Goal: Transaction & Acquisition: Purchase product/service

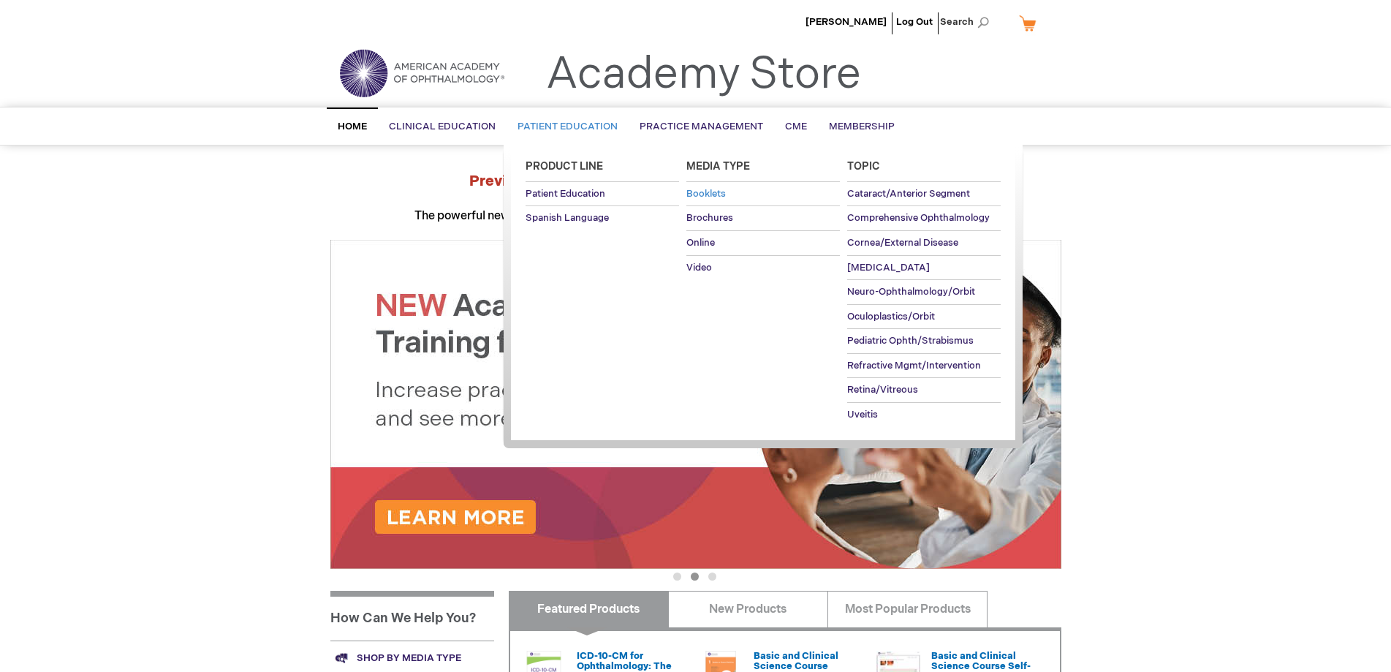
click at [707, 191] on span "Booklets" at bounding box center [705, 194] width 39 height 12
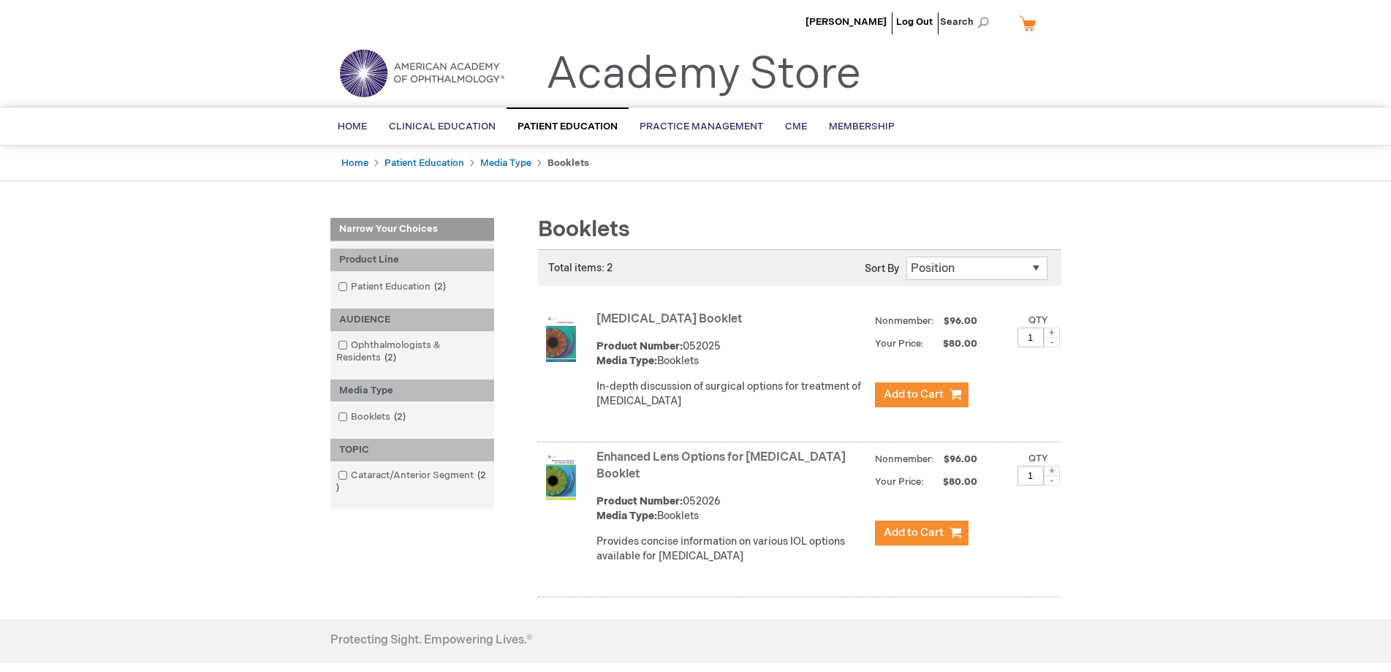
click at [1048, 333] on span at bounding box center [1052, 333] width 16 height 10
type input "3"
click at [911, 394] on span "Add to Cart" at bounding box center [914, 394] width 60 height 14
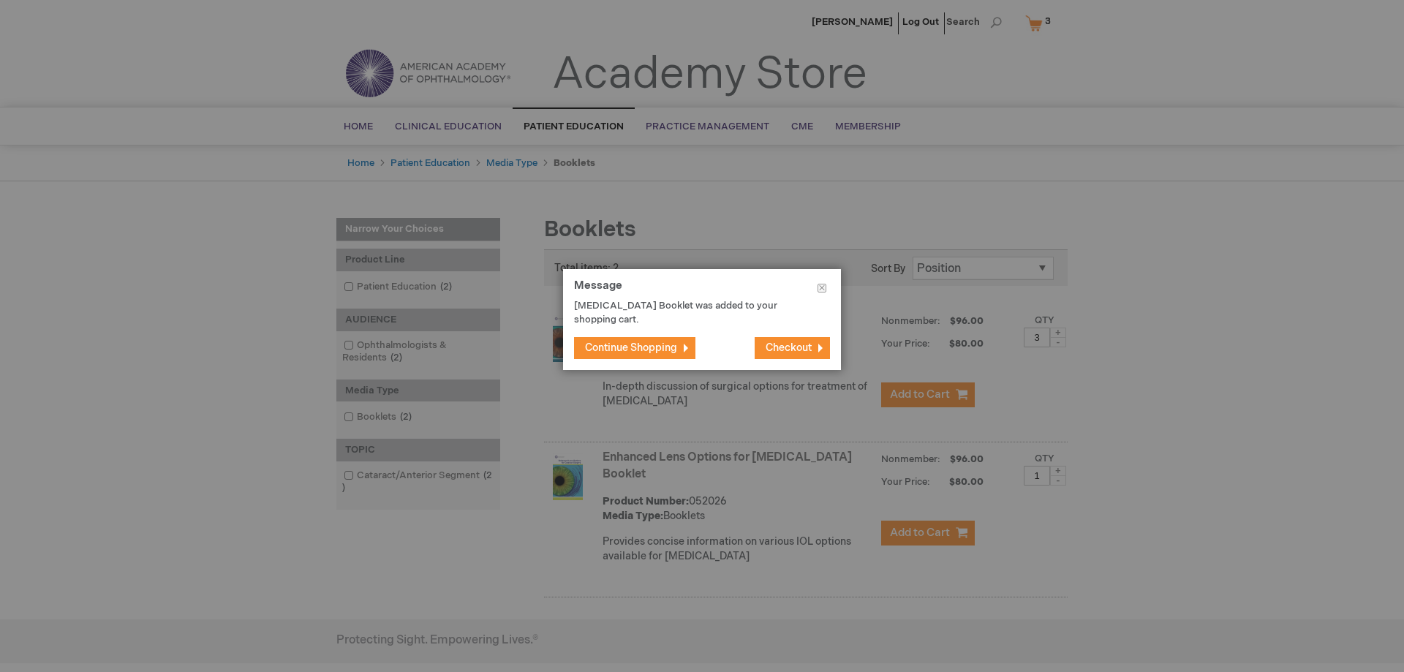
click at [783, 343] on span "Checkout" at bounding box center [788, 347] width 46 height 12
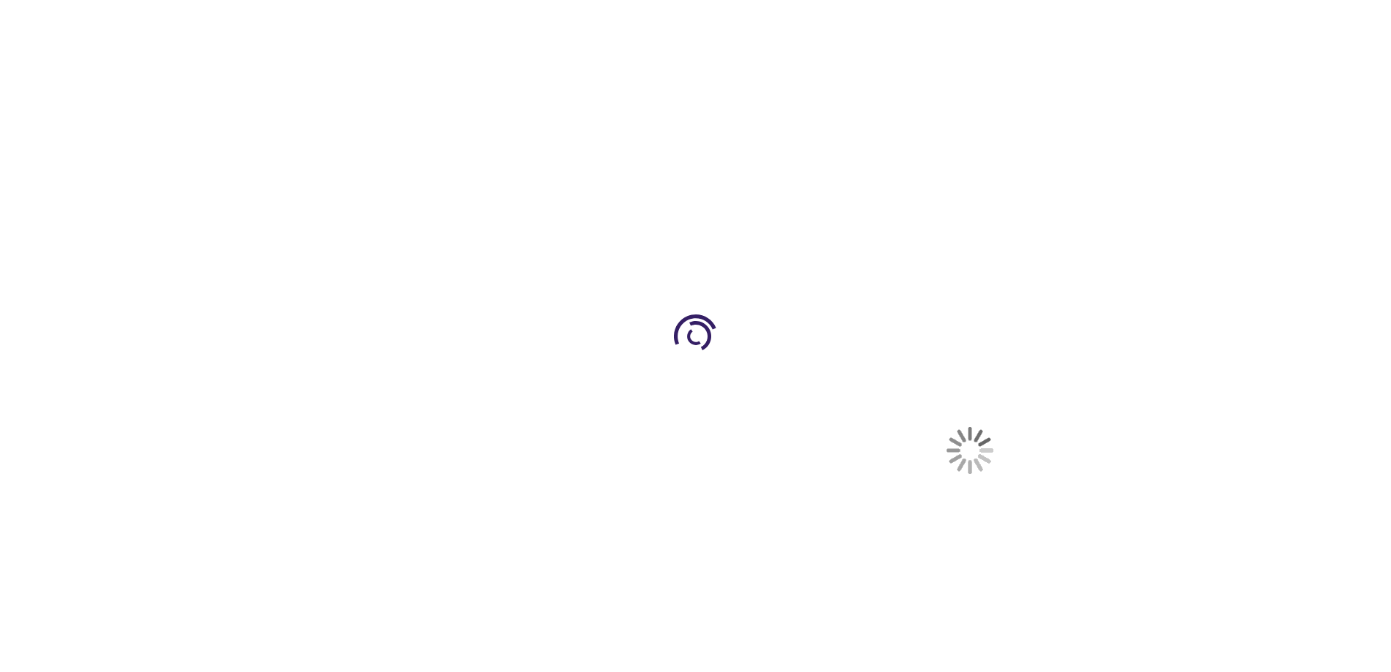
select select "US"
select select "47"
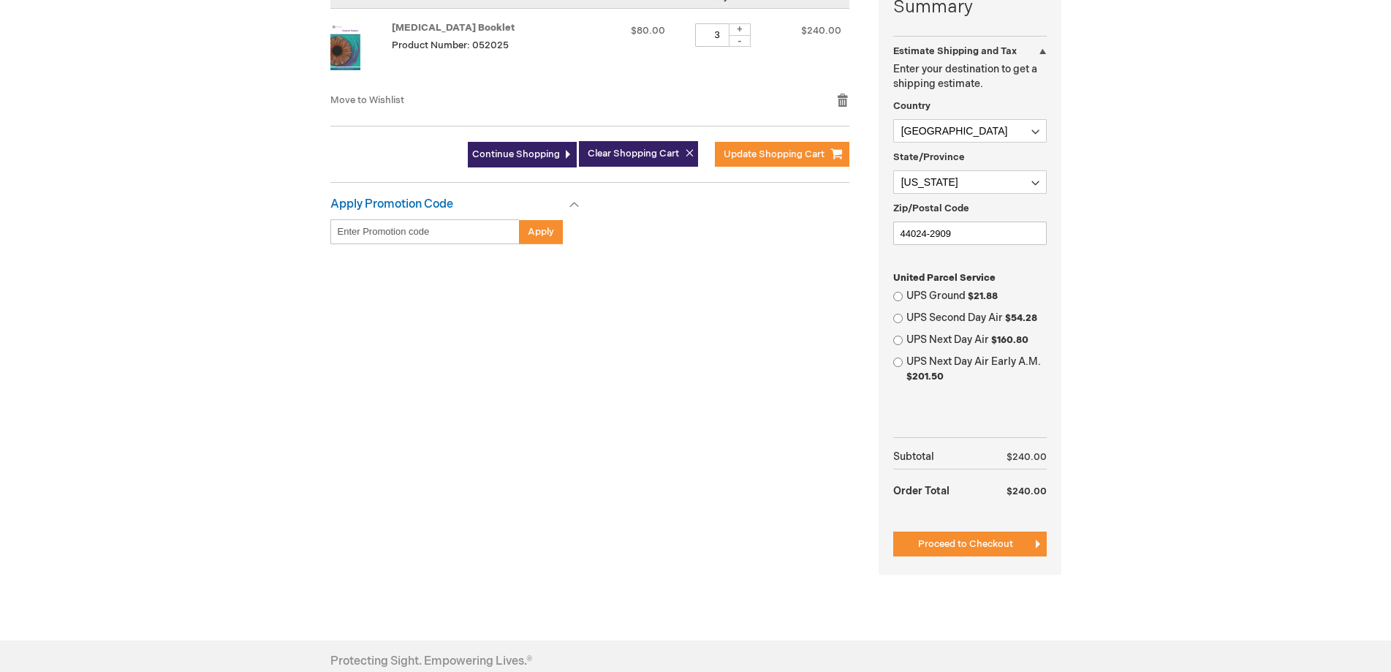
scroll to position [439, 0]
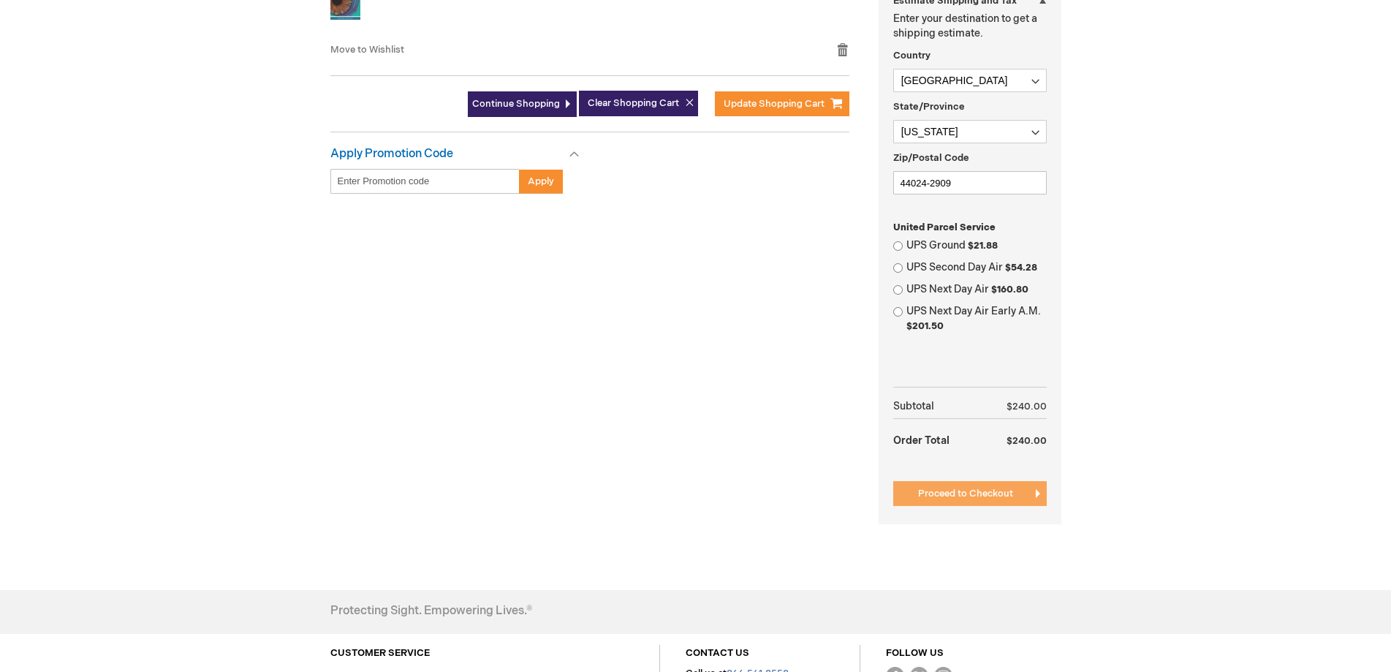
click at [971, 491] on span "Proceed to Checkout" at bounding box center [965, 494] width 95 height 12
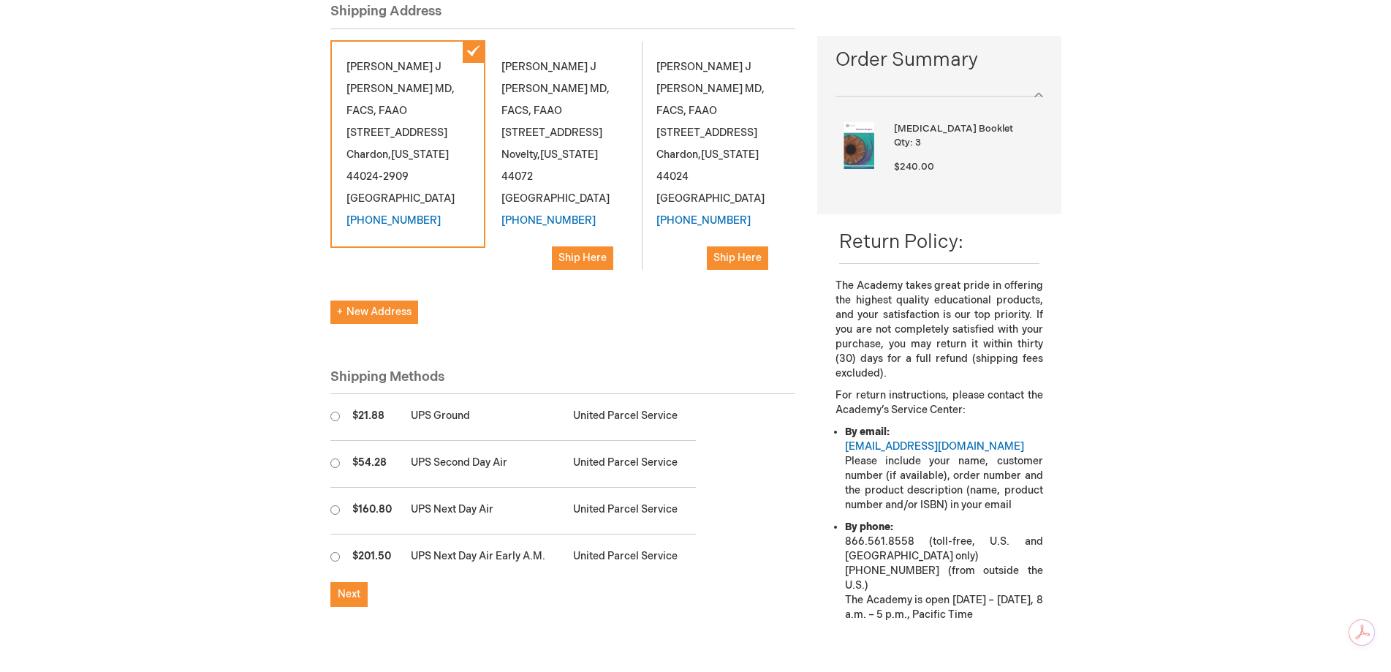
scroll to position [219, 0]
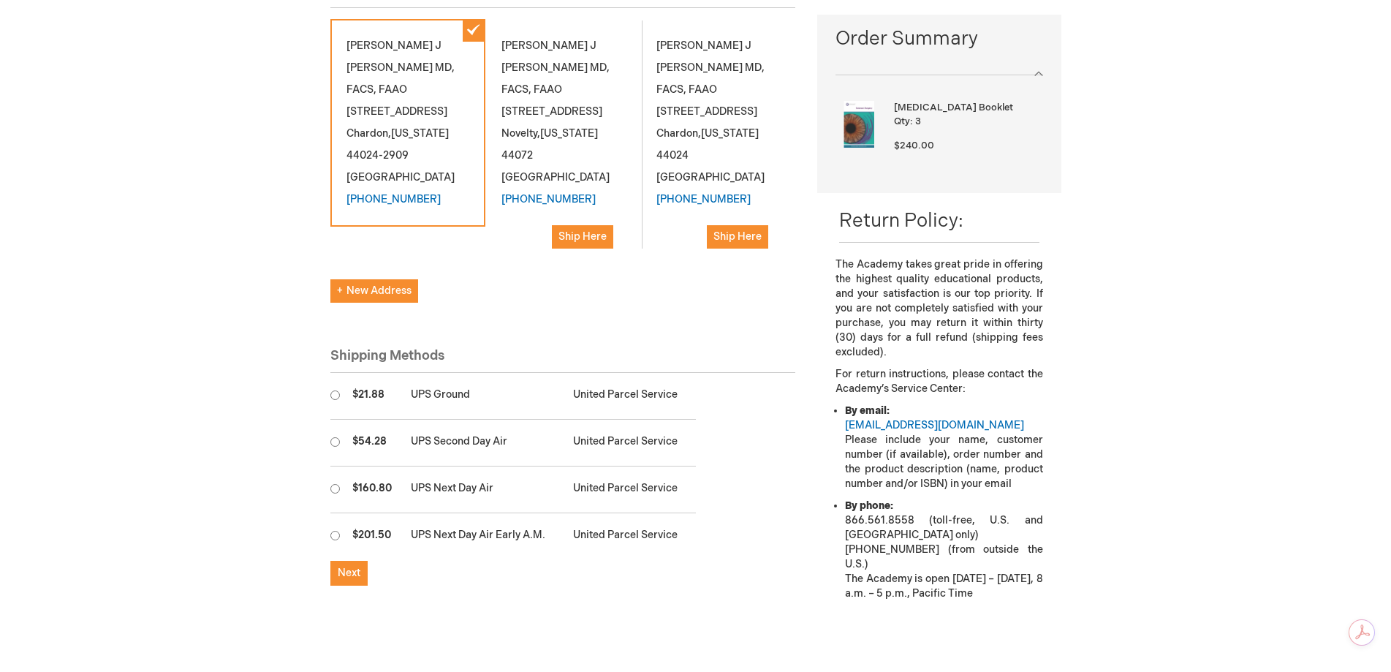
click at [333, 390] on input "radio" at bounding box center [335, 395] width 10 height 10
radio input "true"
click at [350, 567] on span "Next" at bounding box center [349, 573] width 23 height 12
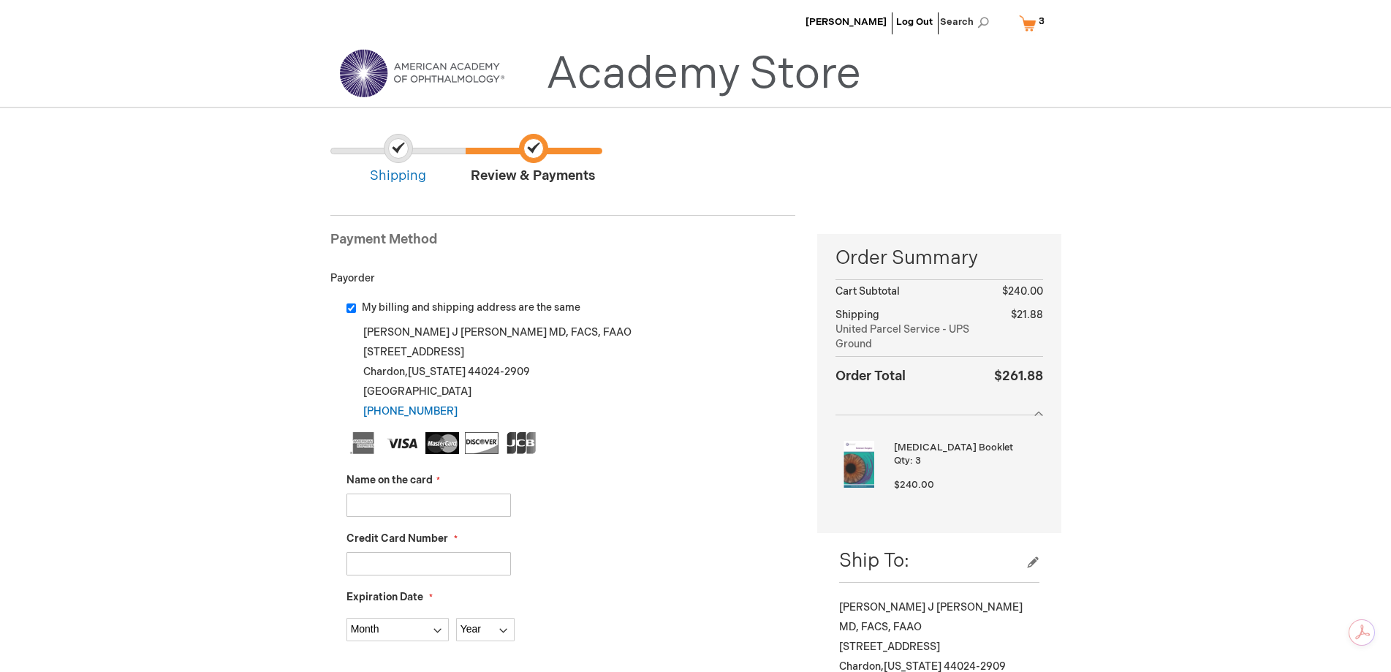
click at [420, 509] on input "Name on the card" at bounding box center [429, 504] width 164 height 23
type input "Kellis Eye and Laser Center"
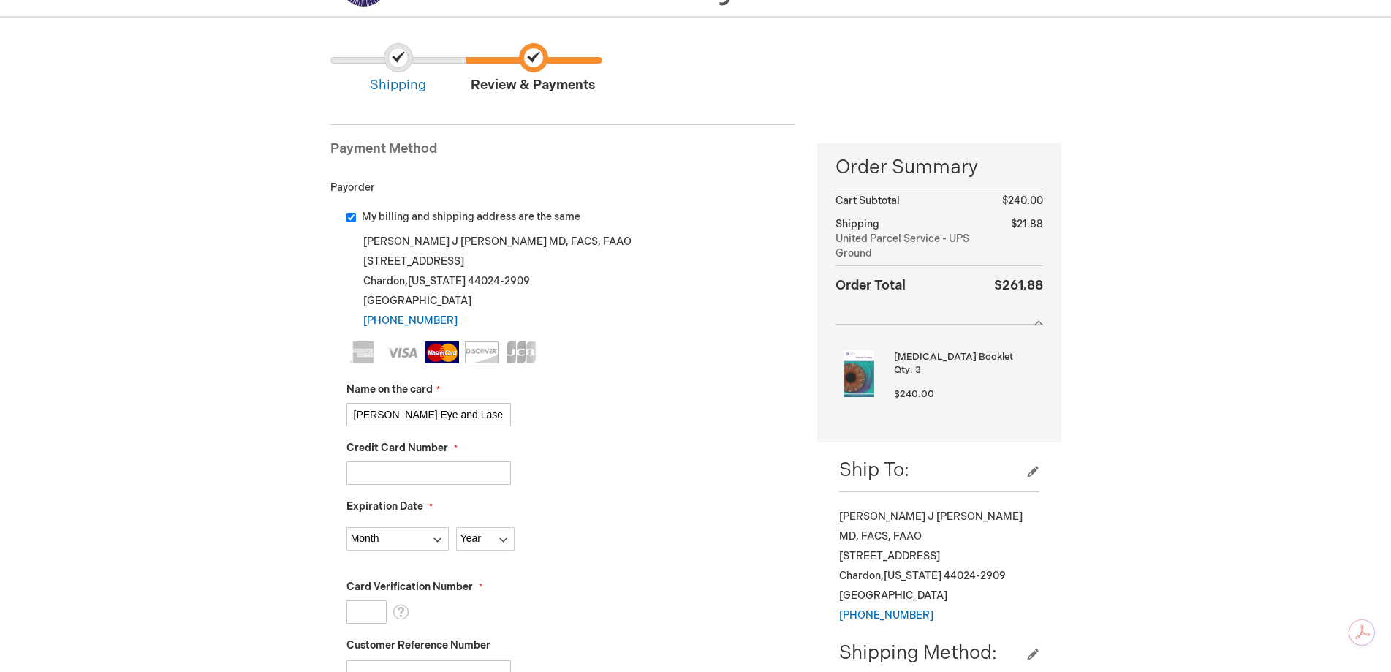
scroll to position [146, 0]
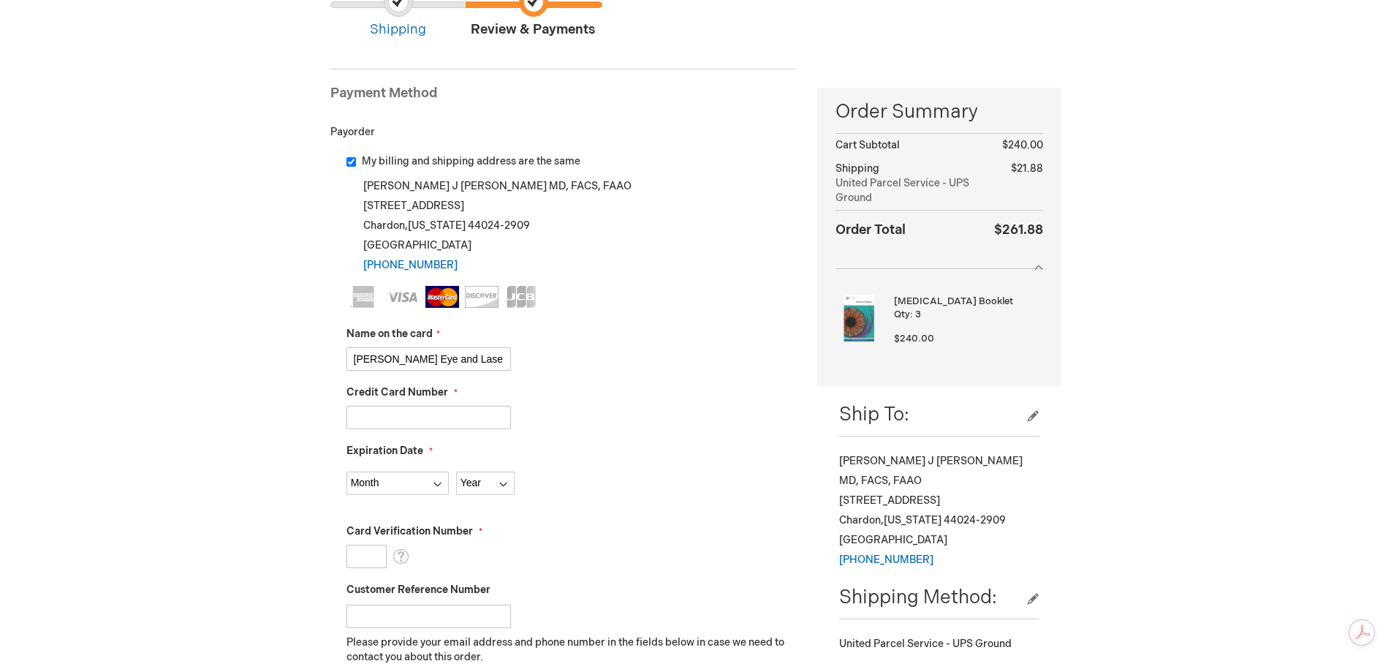
type input "5563053821338743"
click at [439, 480] on select "Month 01 - January 02 - February 03 - March 04 - April 05 - May 06 - June 07 - …" at bounding box center [398, 483] width 102 height 23
select select "3"
click at [347, 472] on select "Month 01 - January 02 - February 03 - March 04 - April 05 - May 06 - June 07 - …" at bounding box center [398, 483] width 102 height 23
click at [506, 482] on select "Year 2025 2026 2027 2028 2029 2030 2031 2032 2033 2034 2035" at bounding box center [485, 483] width 58 height 23
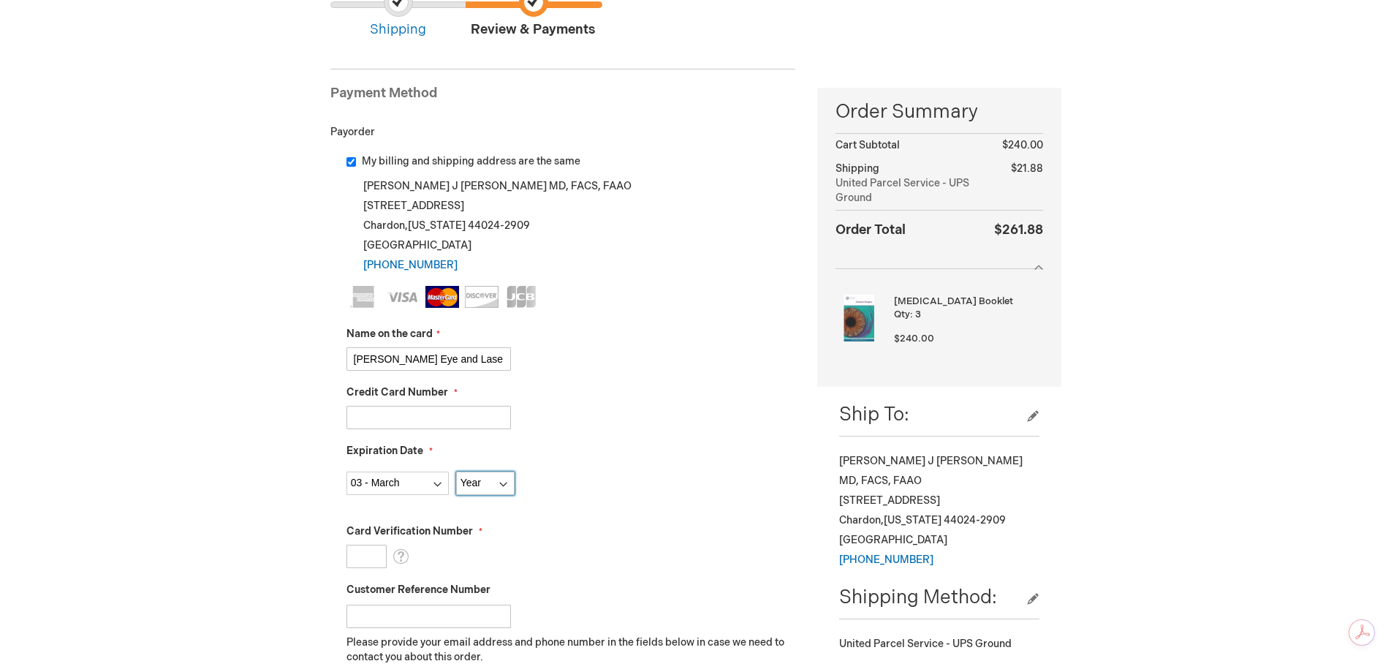
select select "2027"
click at [456, 472] on select "Year 2025 2026 2027 2028 2029 2030 2031 2032 2033 2034 2035" at bounding box center [485, 483] width 58 height 23
click at [364, 560] on input "Card Verification Number" at bounding box center [367, 556] width 40 height 23
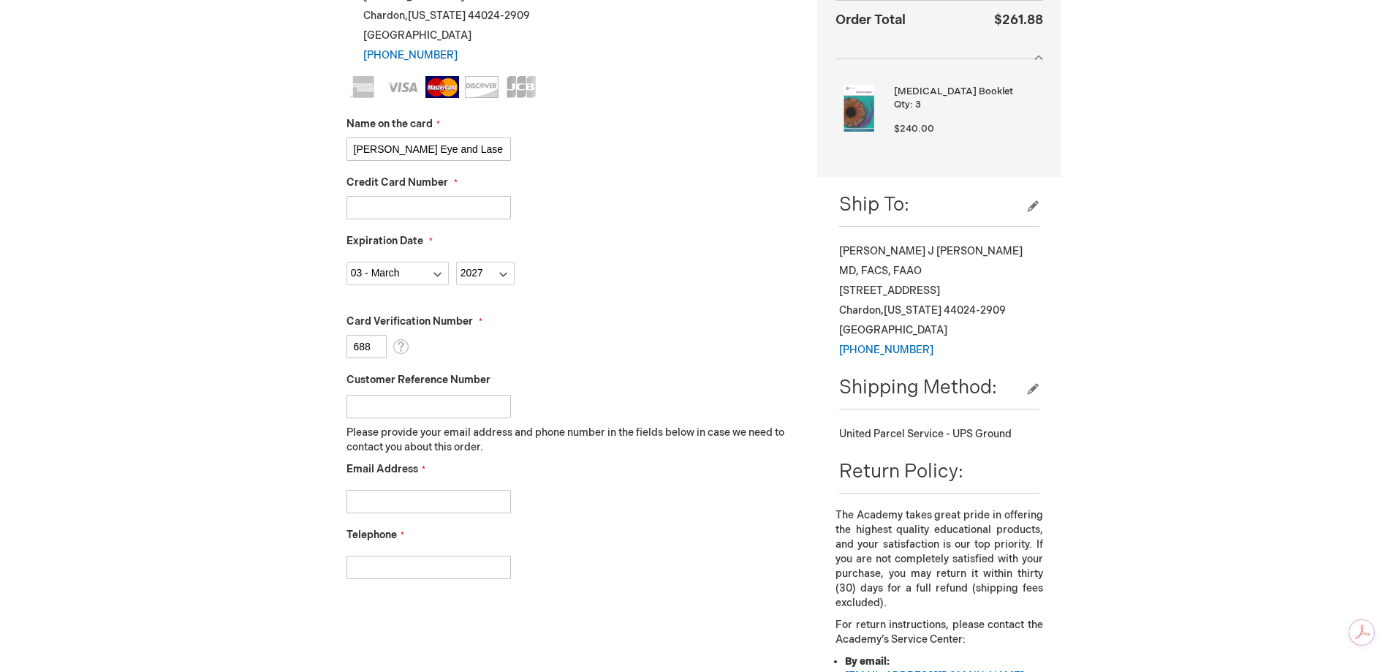
scroll to position [366, 0]
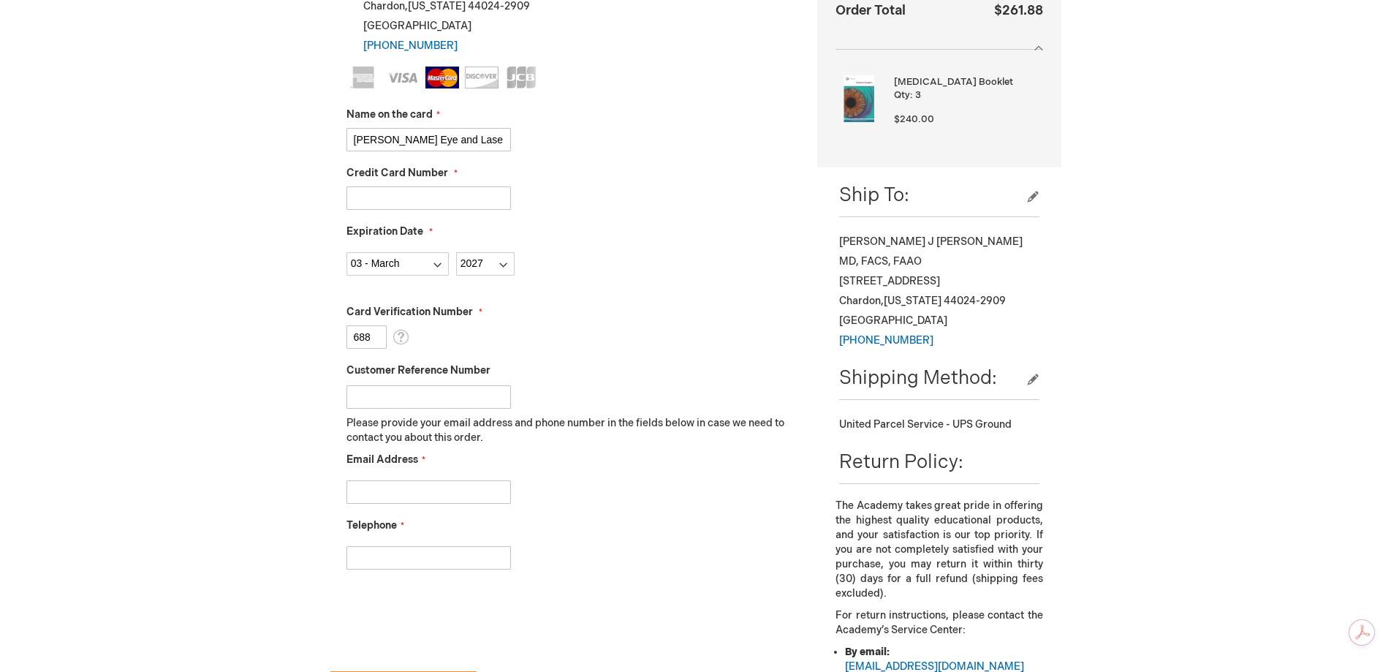
type input "688"
click at [363, 497] on input "Email Address" at bounding box center [429, 491] width 164 height 23
type input "marias@kelliseyecenter.com"
type input "[PHONE_NUMBER]"
checkbox input "true"
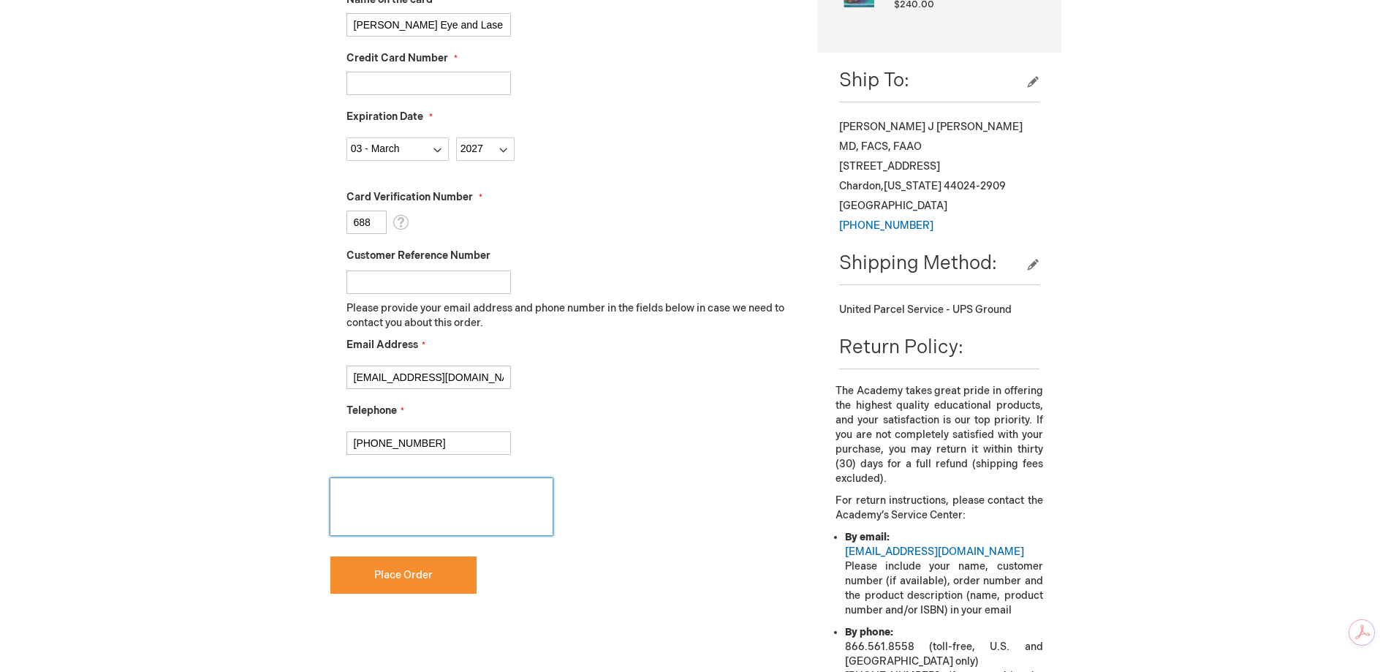
scroll to position [658, 0]
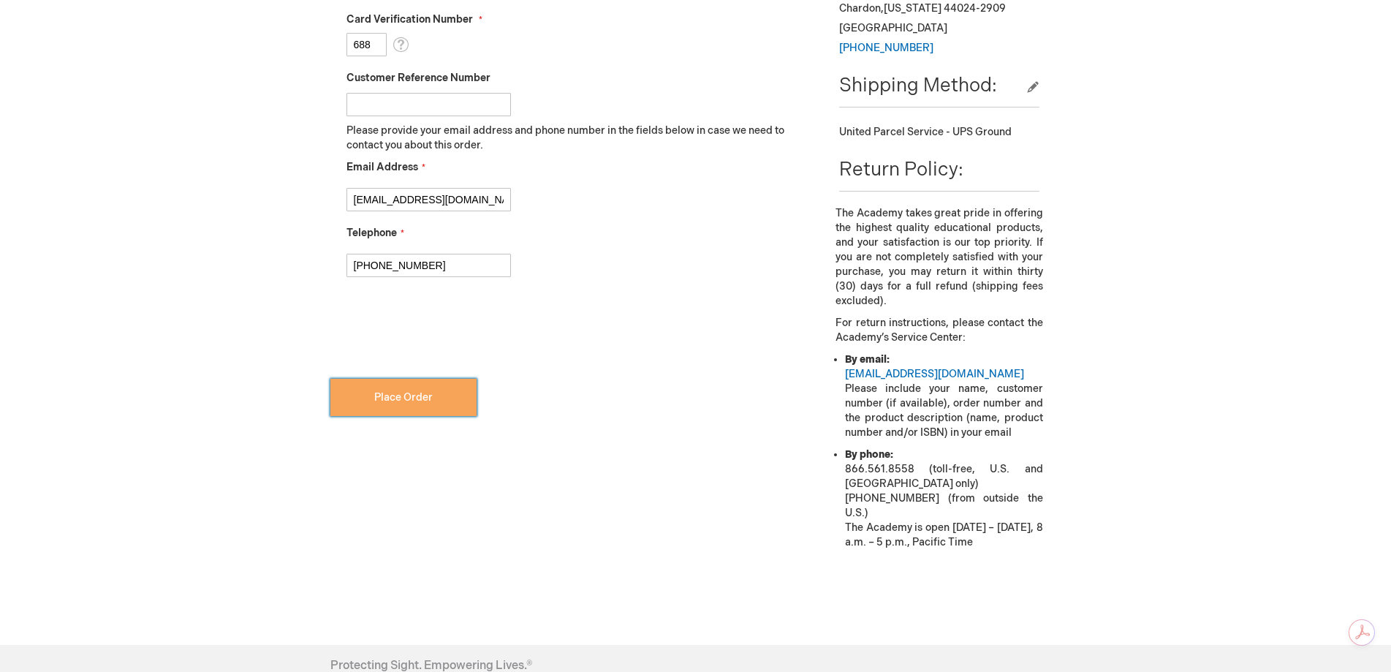
click at [385, 398] on span "Place Order" at bounding box center [403, 397] width 58 height 12
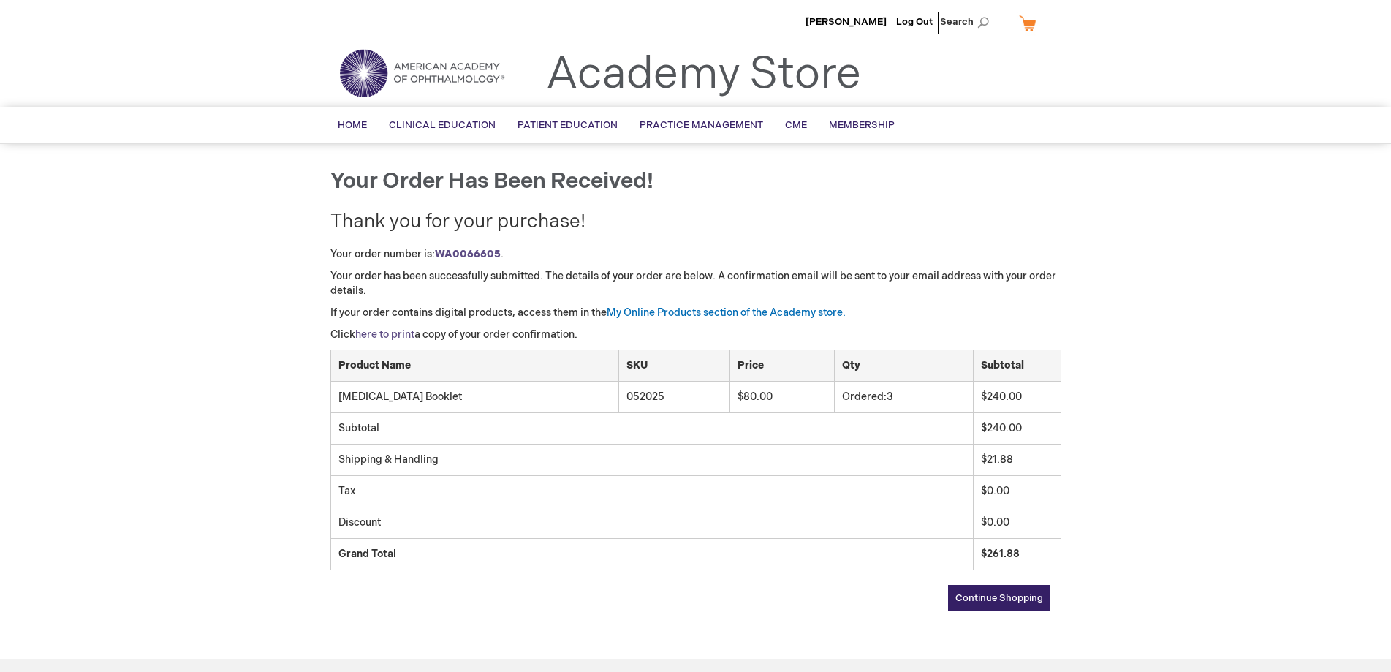
click at [393, 331] on link "here to print" at bounding box center [384, 334] width 59 height 12
